Goal: Find specific page/section: Find specific page/section

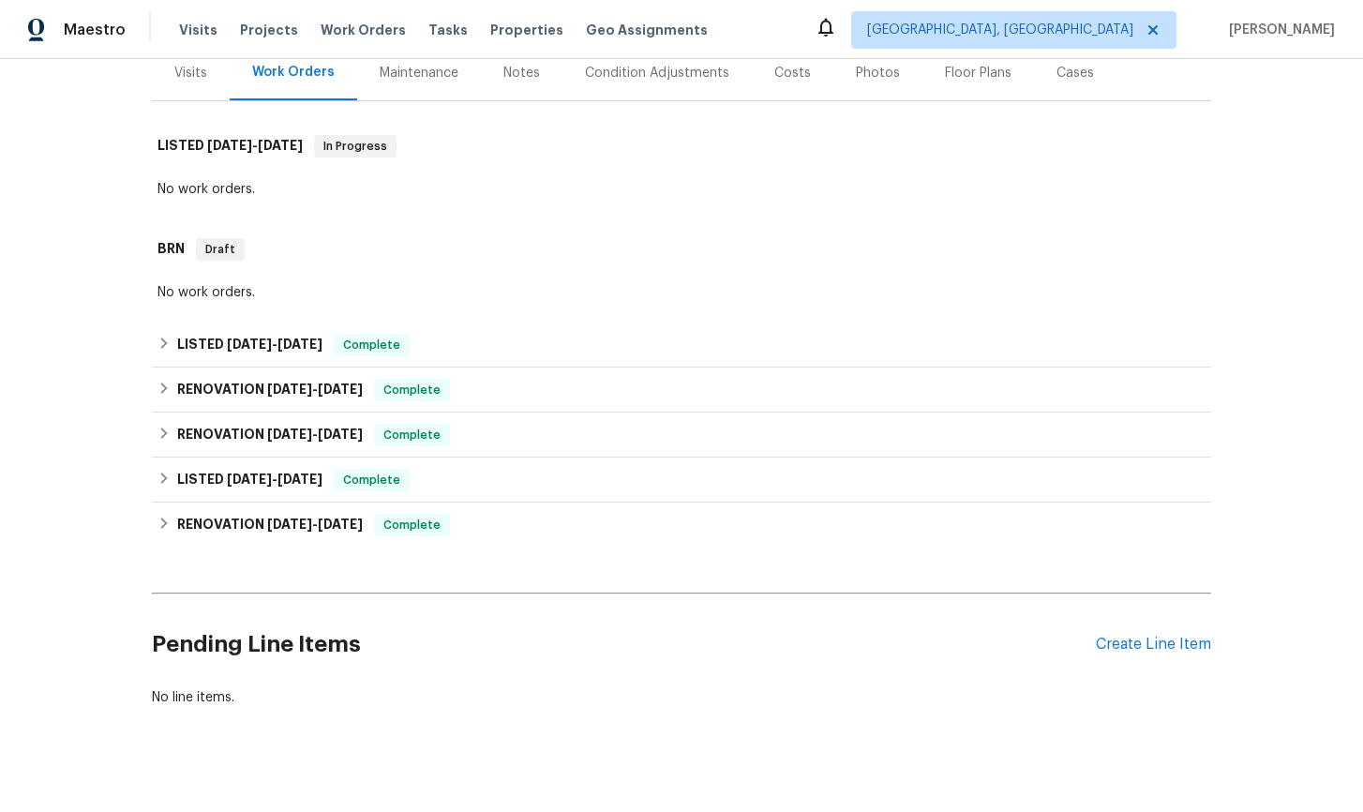
scroll to position [254, 0]
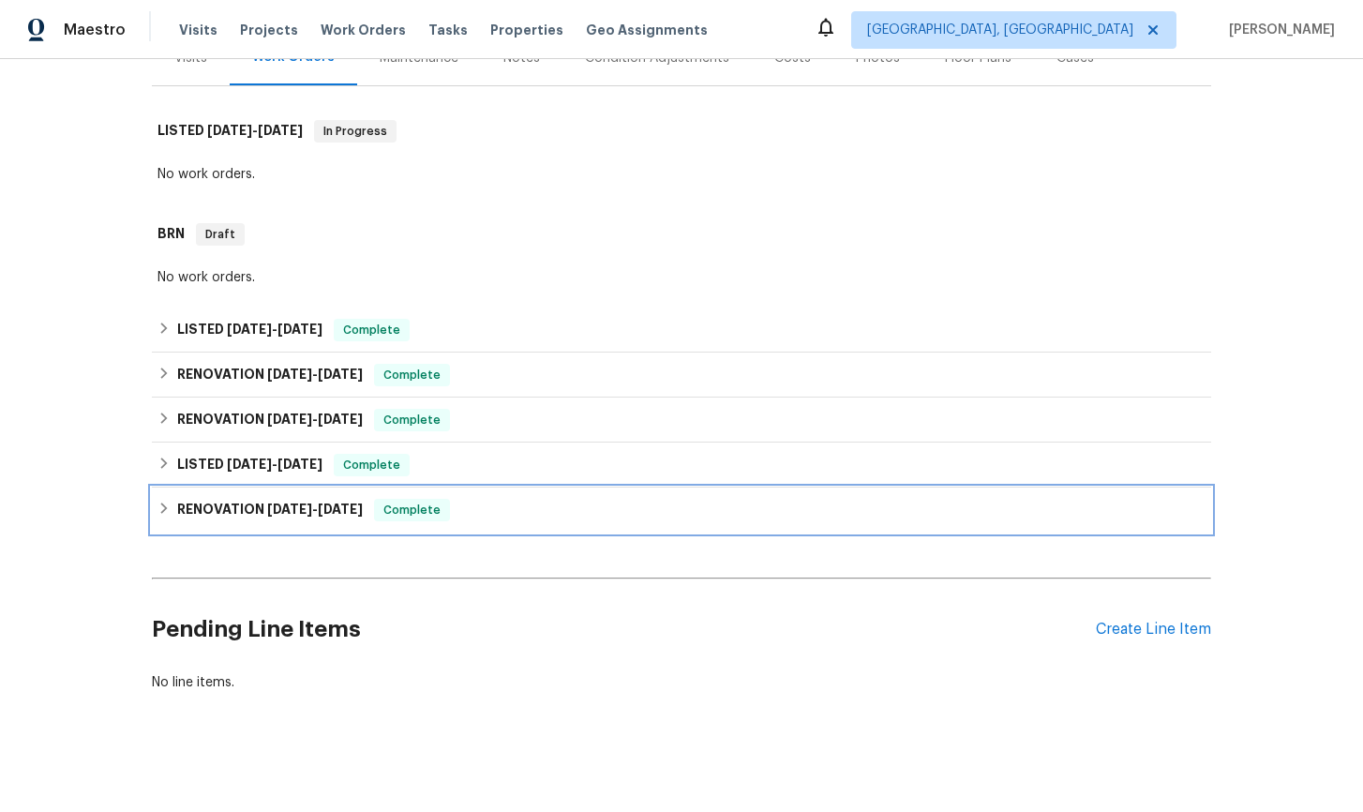
click at [160, 510] on icon at bounding box center [163, 507] width 13 height 13
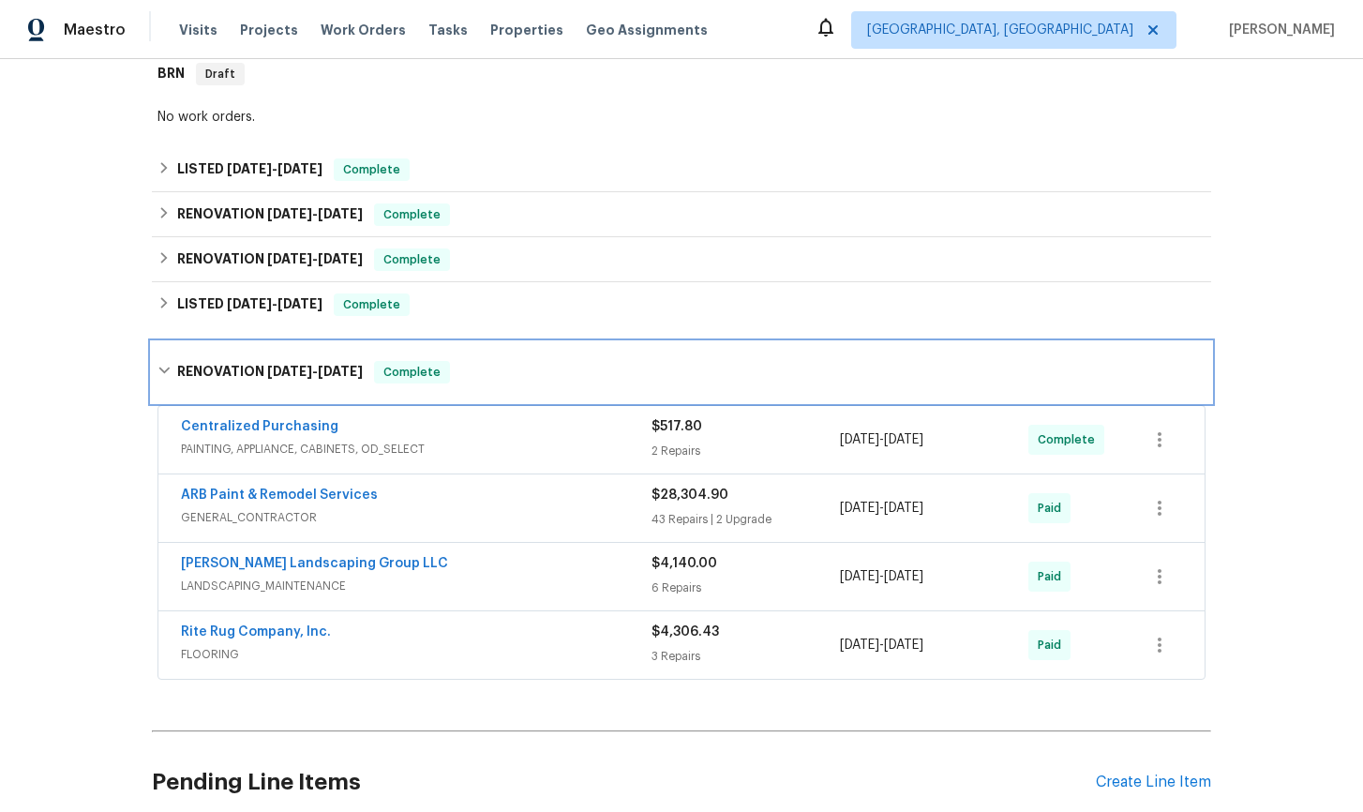
scroll to position [432, 0]
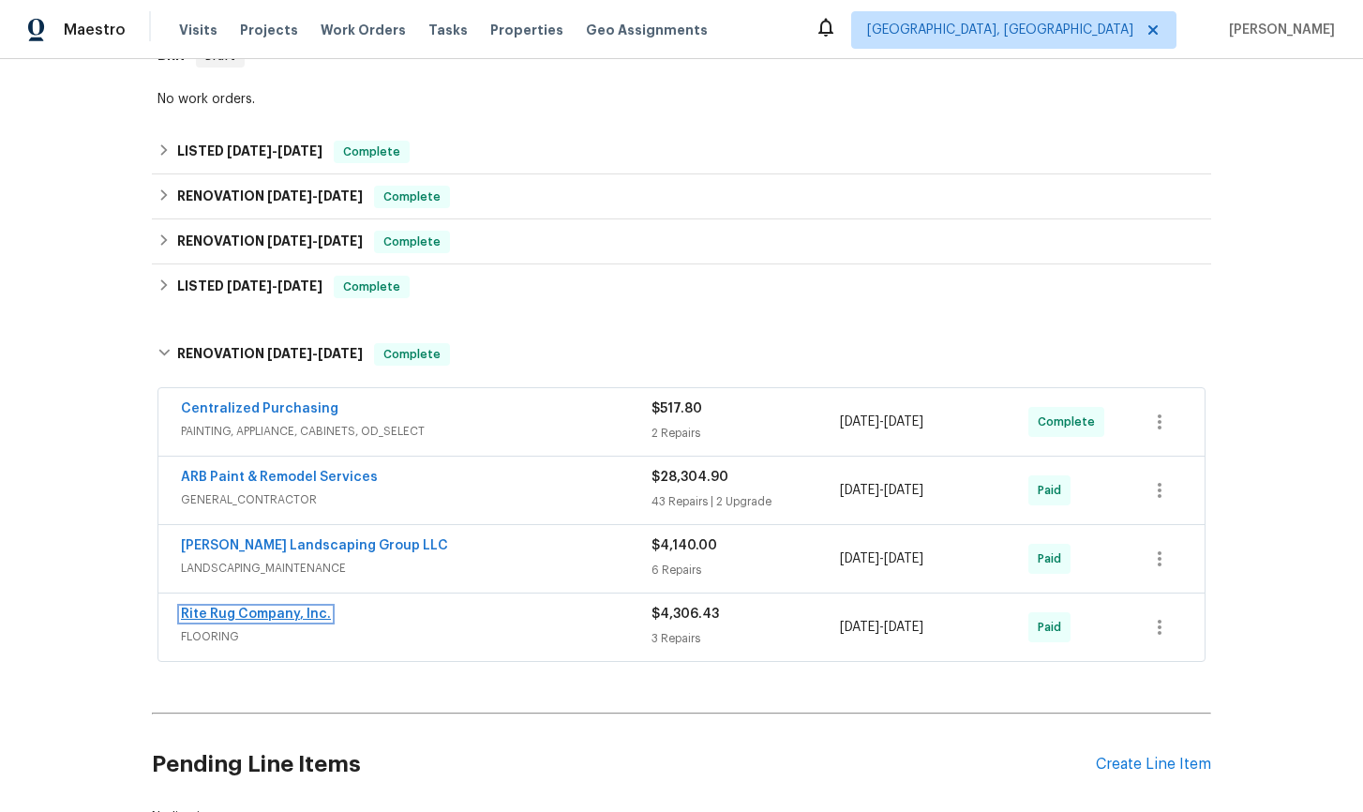
click at [287, 618] on link "Rite Rug Company, Inc." at bounding box center [256, 613] width 150 height 13
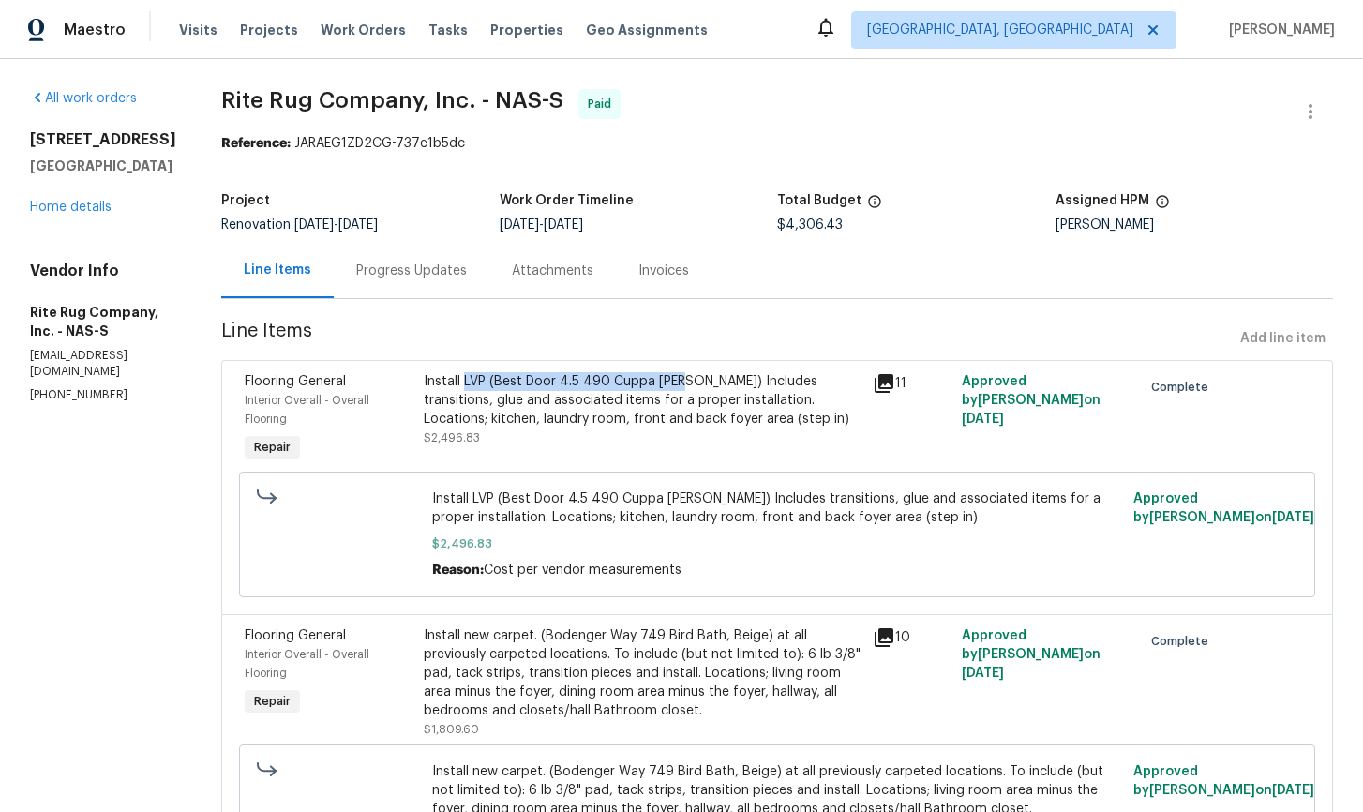
drag, startPoint x: 485, startPoint y: 384, endPoint x: 698, endPoint y: 386, distance: 212.7
click at [698, 386] on div "Install LVP (Best Door 4.5 490 Cuppa [PERSON_NAME]) Includes transitions, glue …" at bounding box center [642, 400] width 437 height 56
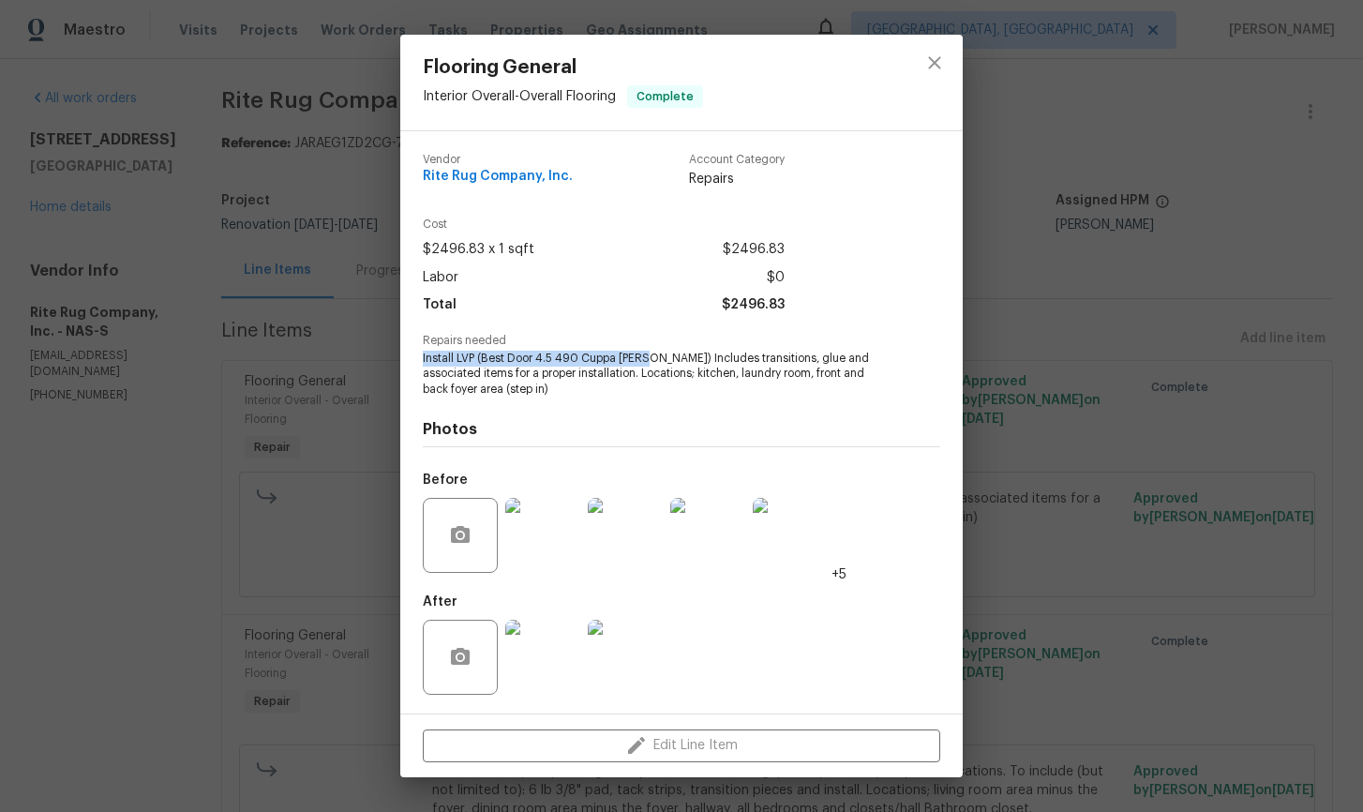
drag, startPoint x: 424, startPoint y: 357, endPoint x: 642, endPoint y: 354, distance: 218.4
click at [642, 354] on span "Install LVP (Best Door 4.5 490 Cuppa [PERSON_NAME]) Includes transitions, glue …" at bounding box center [656, 373] width 466 height 47
copy span "Install LVP (Best Door 4.5 490 Cuppa [PERSON_NAME])"
click at [159, 486] on div "Flooring General Interior Overall - Overall Flooring Complete Vendor Rite Rug C…" at bounding box center [681, 406] width 1363 height 812
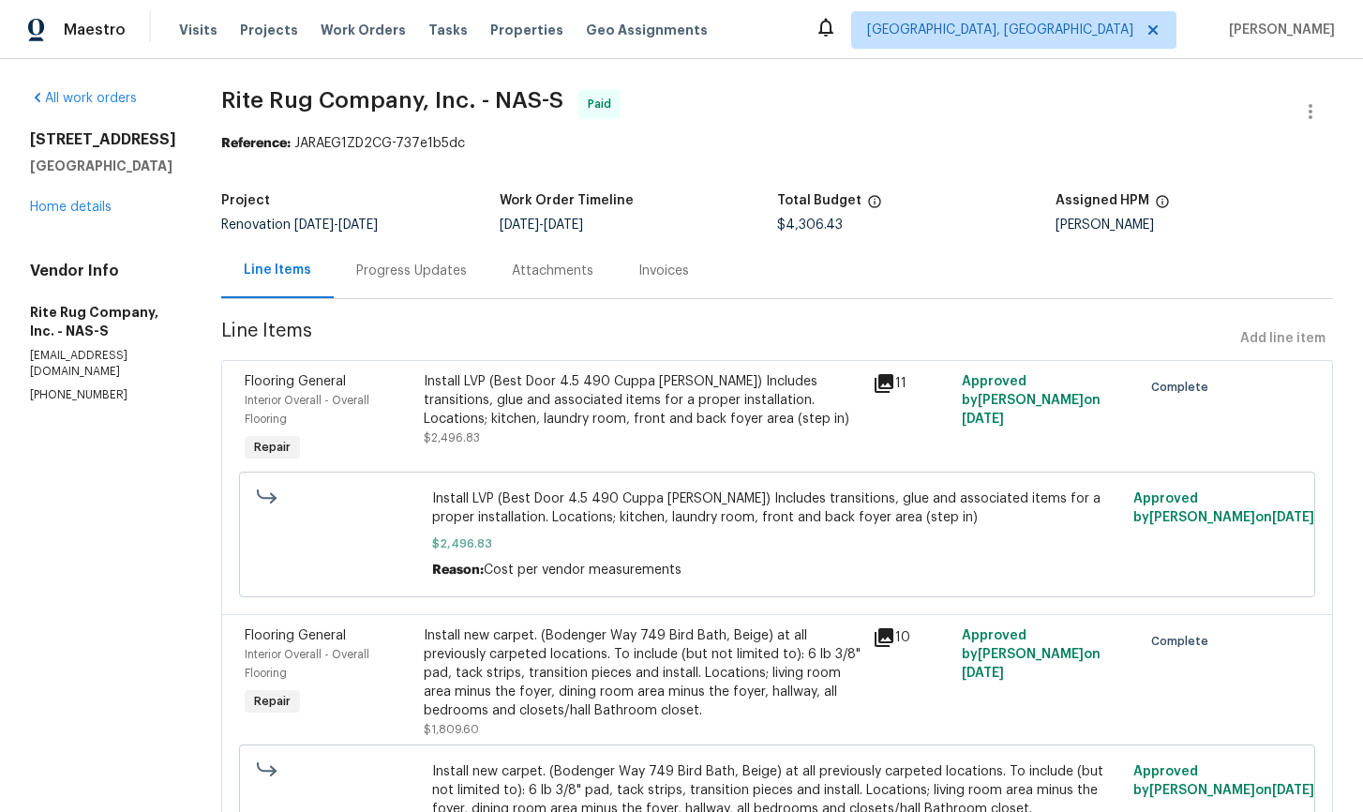
click at [678, 275] on div "Invoices" at bounding box center [663, 270] width 51 height 19
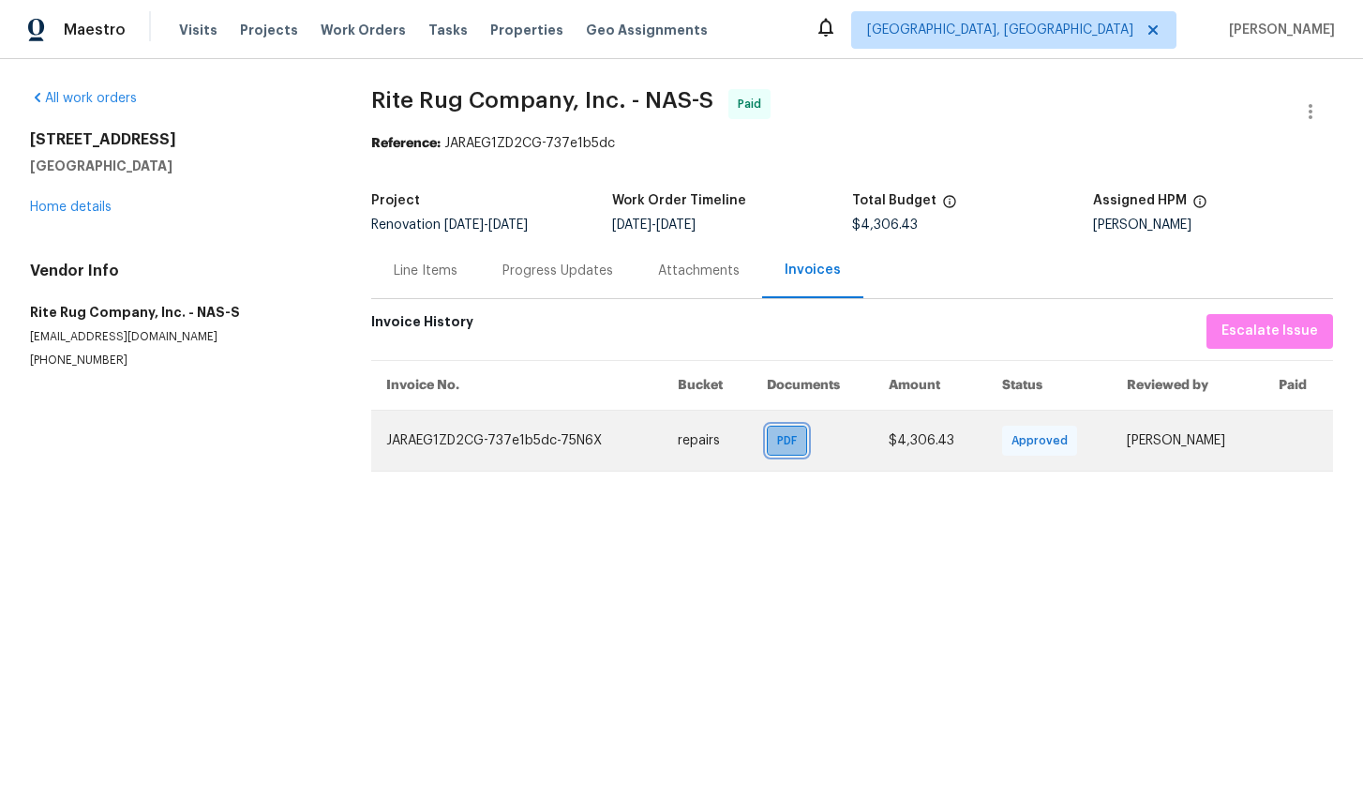
click at [780, 449] on span "PDF" at bounding box center [790, 440] width 27 height 19
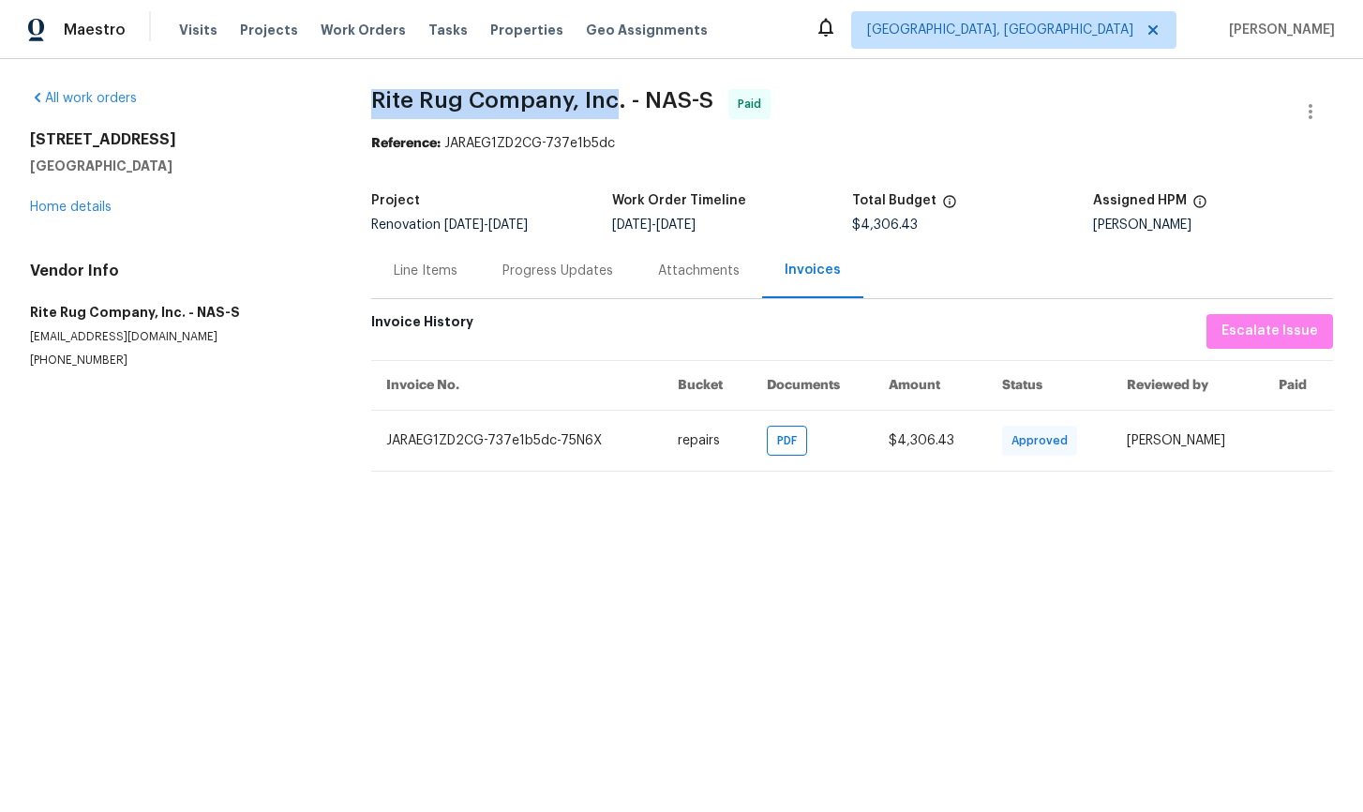
drag, startPoint x: 372, startPoint y: 98, endPoint x: 610, endPoint y: 102, distance: 238.0
click at [610, 102] on span "Rite Rug Company, Inc. - NAS-S" at bounding box center [542, 100] width 342 height 22
copy span "Rite Rug Company, Inc"
click at [435, 271] on div "Line Items" at bounding box center [426, 270] width 64 height 19
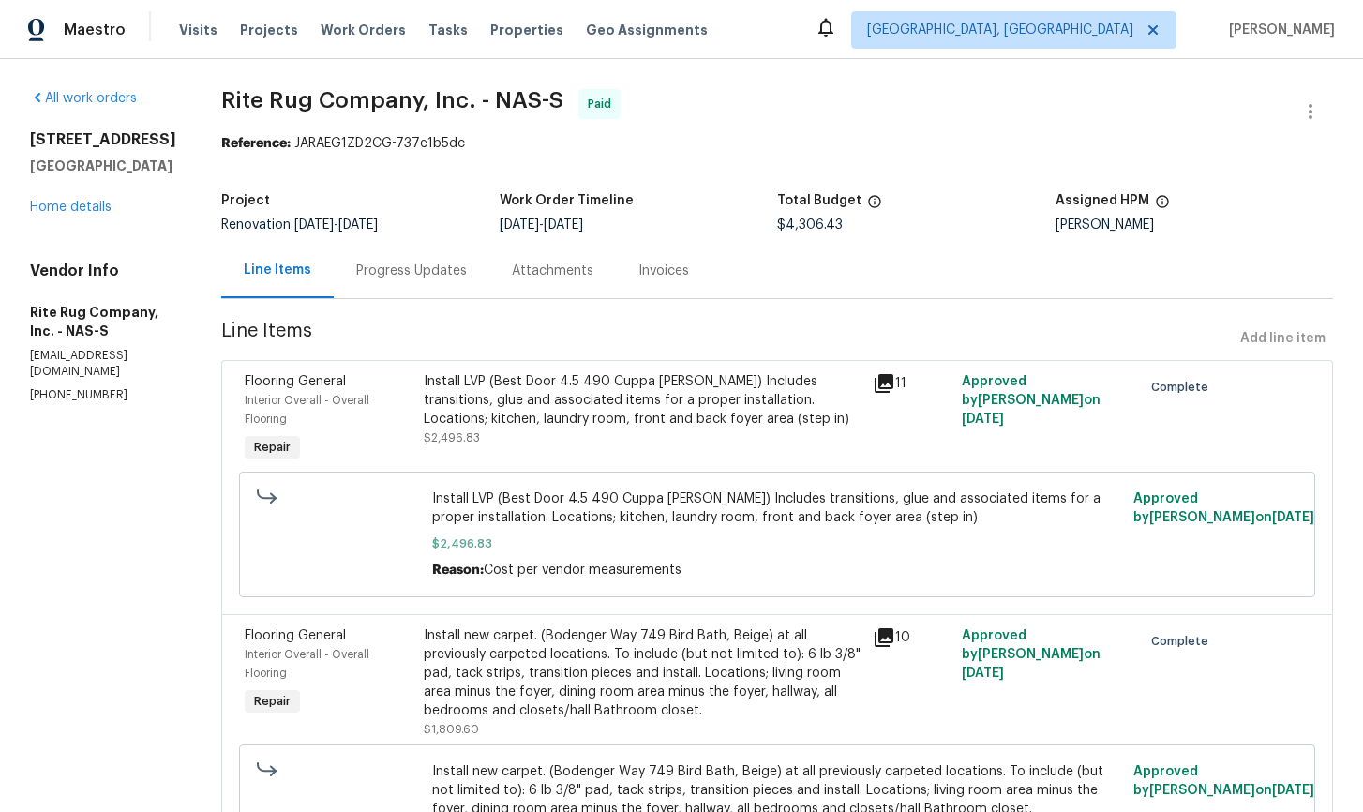
click at [459, 388] on div "Install LVP (Best Door 4.5 490 Cuppa [PERSON_NAME]) Includes transitions, glue …" at bounding box center [642, 400] width 437 height 56
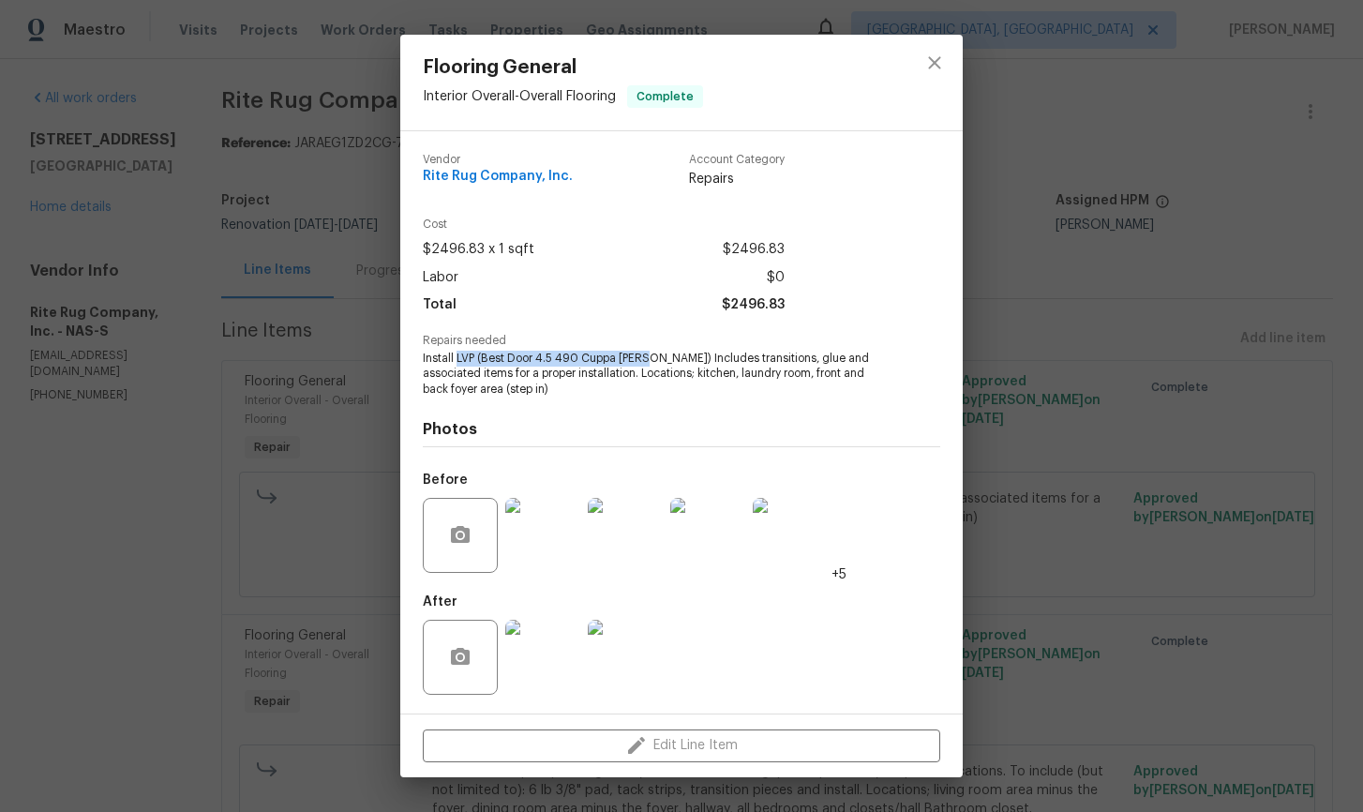
drag, startPoint x: 457, startPoint y: 358, endPoint x: 642, endPoint y: 358, distance: 184.6
click at [642, 358] on span "Install LVP (Best Door 4.5 490 Cuppa [PERSON_NAME]) Includes transitions, glue …" at bounding box center [656, 373] width 466 height 47
copy span "LVP (Best Door 4.5 490 Cuppa [PERSON_NAME])"
click at [293, 357] on div "Flooring General Interior Overall - Overall Flooring Complete Vendor Rite Rug C…" at bounding box center [681, 406] width 1363 height 812
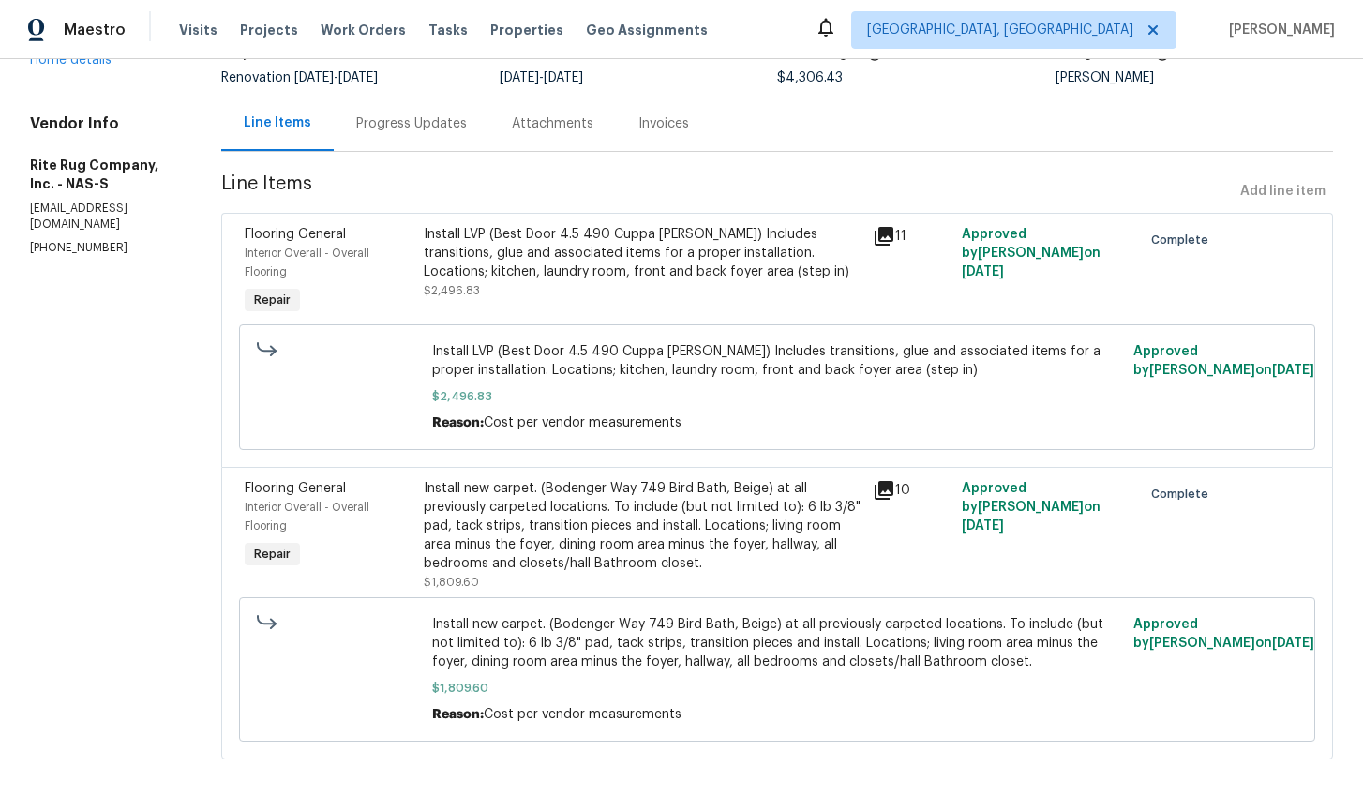
scroll to position [150, 0]
click at [563, 492] on div "Install new carpet. (Bodenger Way 749 Bird Bath, Beige) at all previously carpe…" at bounding box center [642, 526] width 437 height 94
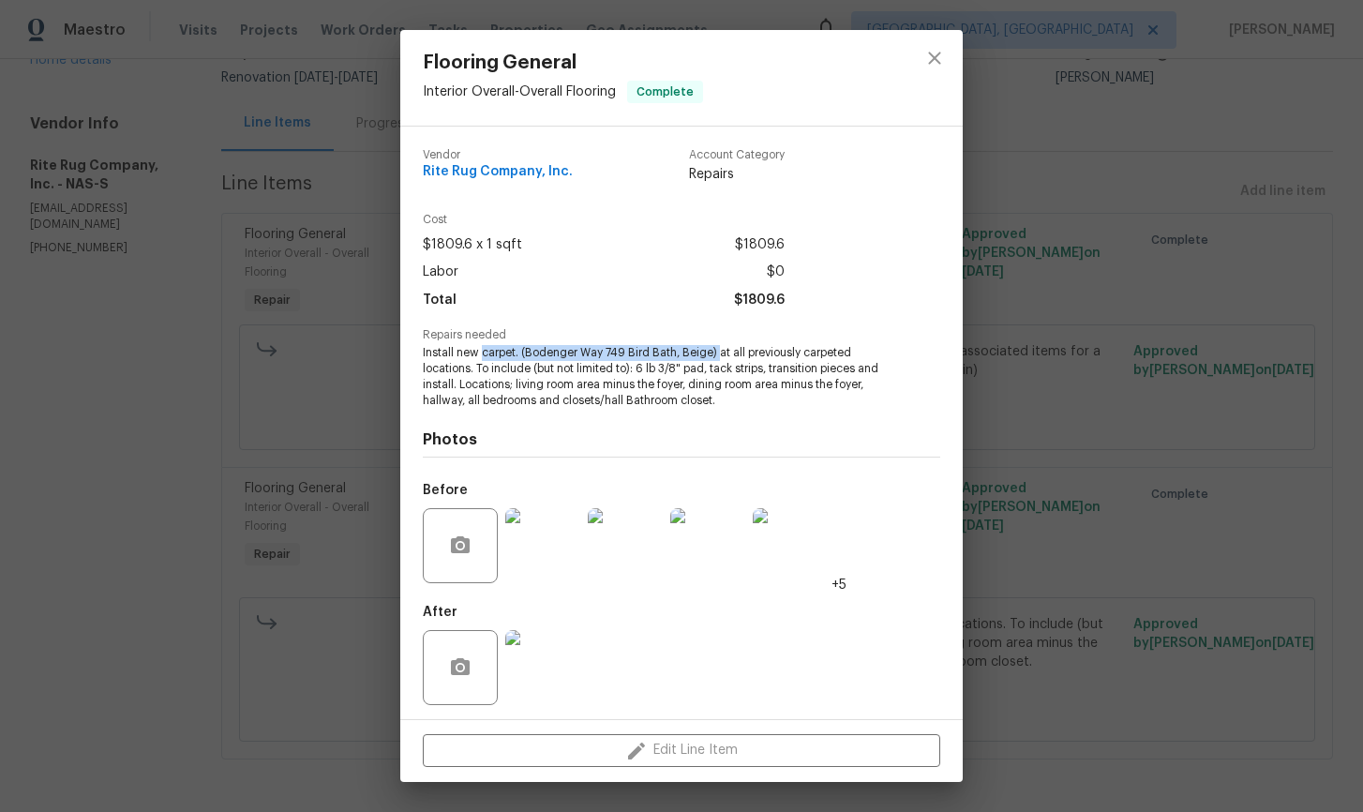
drag, startPoint x: 483, startPoint y: 354, endPoint x: 716, endPoint y: 346, distance: 233.5
click at [716, 346] on span "Install new carpet. (Bodenger Way 749 Bird Bath, Beige) at all previously carpe…" at bounding box center [656, 376] width 466 height 63
copy span "carpet. (Bodenger Way 749 Bird Bath, Beige)"
